Goal: Task Accomplishment & Management: Use online tool/utility

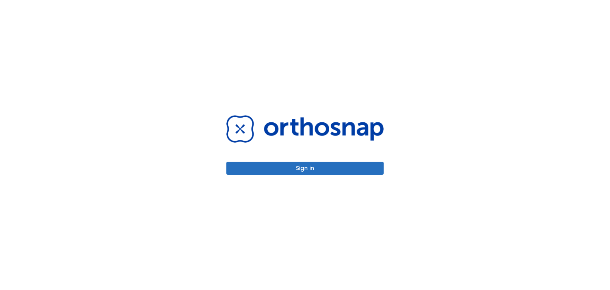
click at [309, 167] on button "Sign in" at bounding box center [304, 168] width 157 height 13
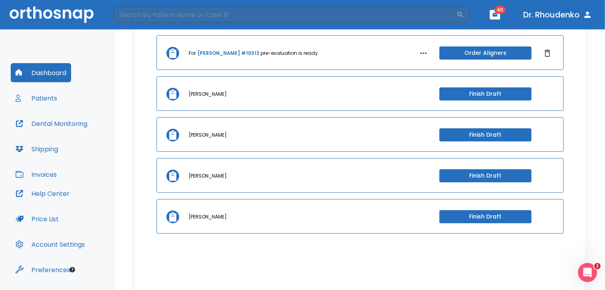
scroll to position [50, 0]
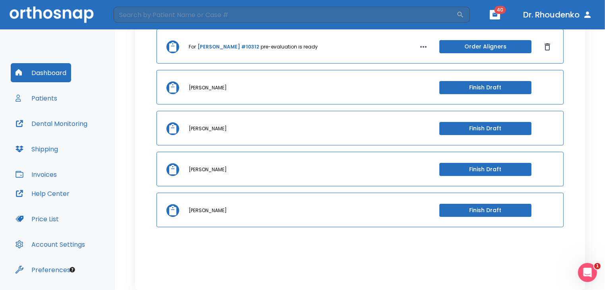
click at [69, 124] on button "Dental Monitoring" at bounding box center [51, 123] width 81 height 19
click at [50, 99] on button "Patients" at bounding box center [36, 98] width 51 height 19
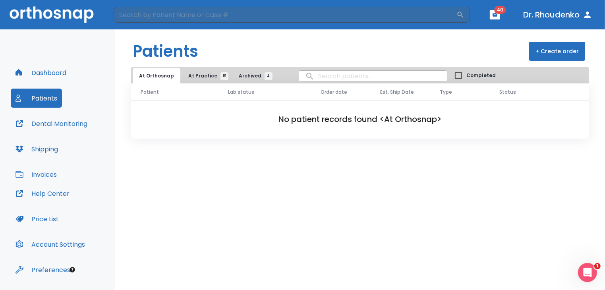
click at [204, 72] on button "At Practice 15" at bounding box center [206, 75] width 49 height 15
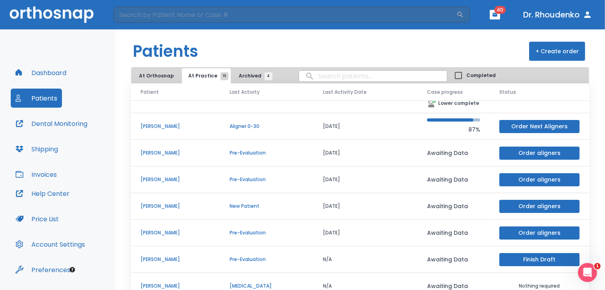
scroll to position [31, 0]
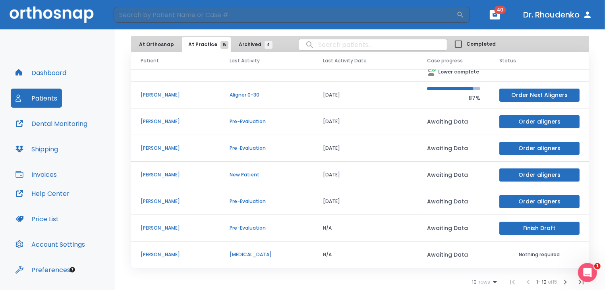
click at [564, 282] on icon "button" at bounding box center [565, 282] width 3 height 5
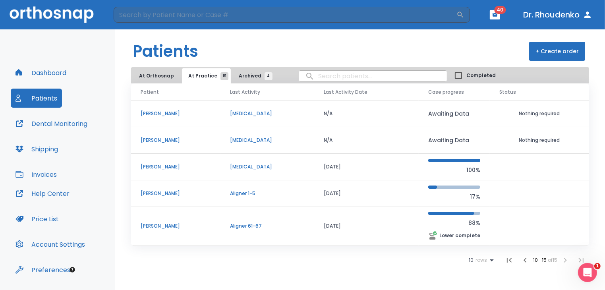
click at [291, 195] on p "Aligner 1-5" at bounding box center [267, 193] width 75 height 7
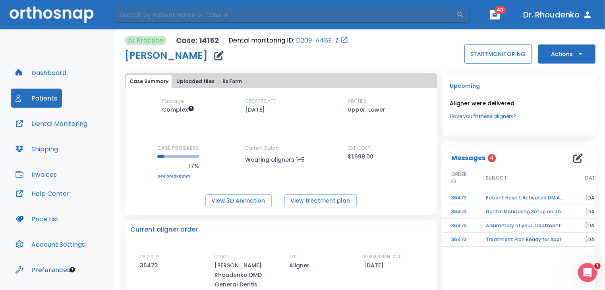
click at [497, 52] on button "START MONITORING" at bounding box center [498, 53] width 68 height 19
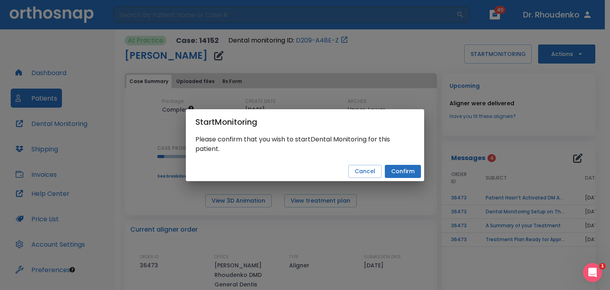
click at [398, 171] on button "Confirm" at bounding box center [403, 171] width 36 height 13
